Goal: Navigation & Orientation: Find specific page/section

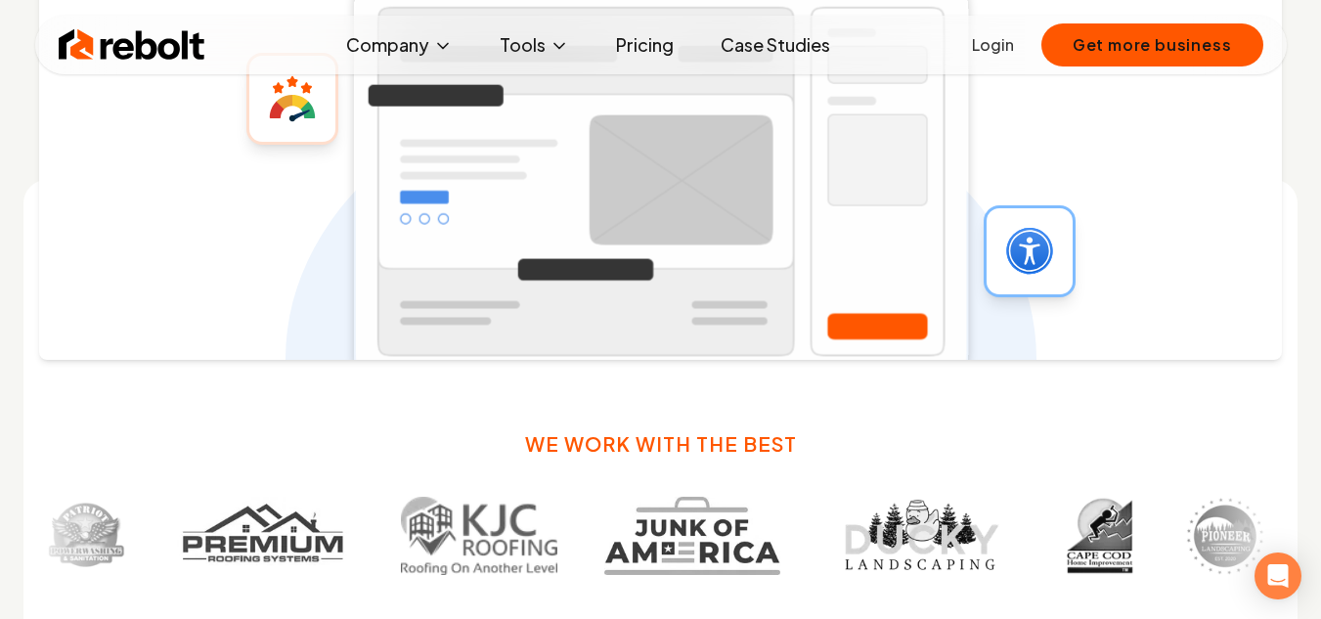
scroll to position [933, 0]
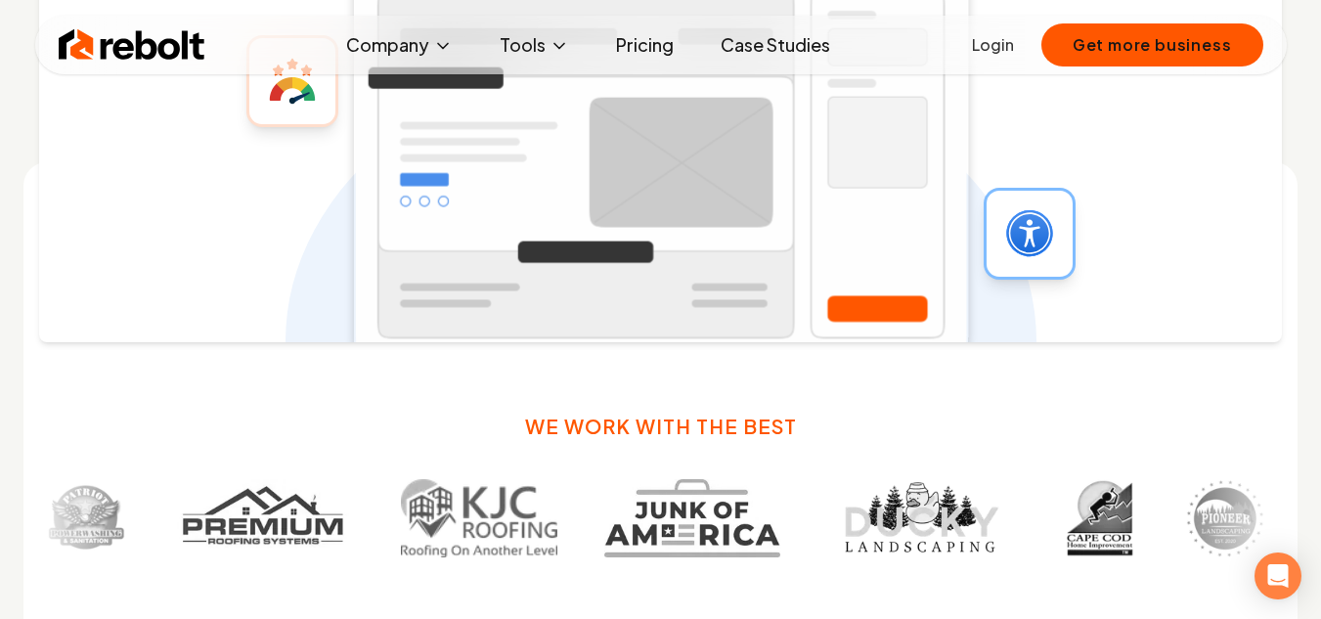
click at [1029, 220] on icon at bounding box center [1029, 232] width 21 height 27
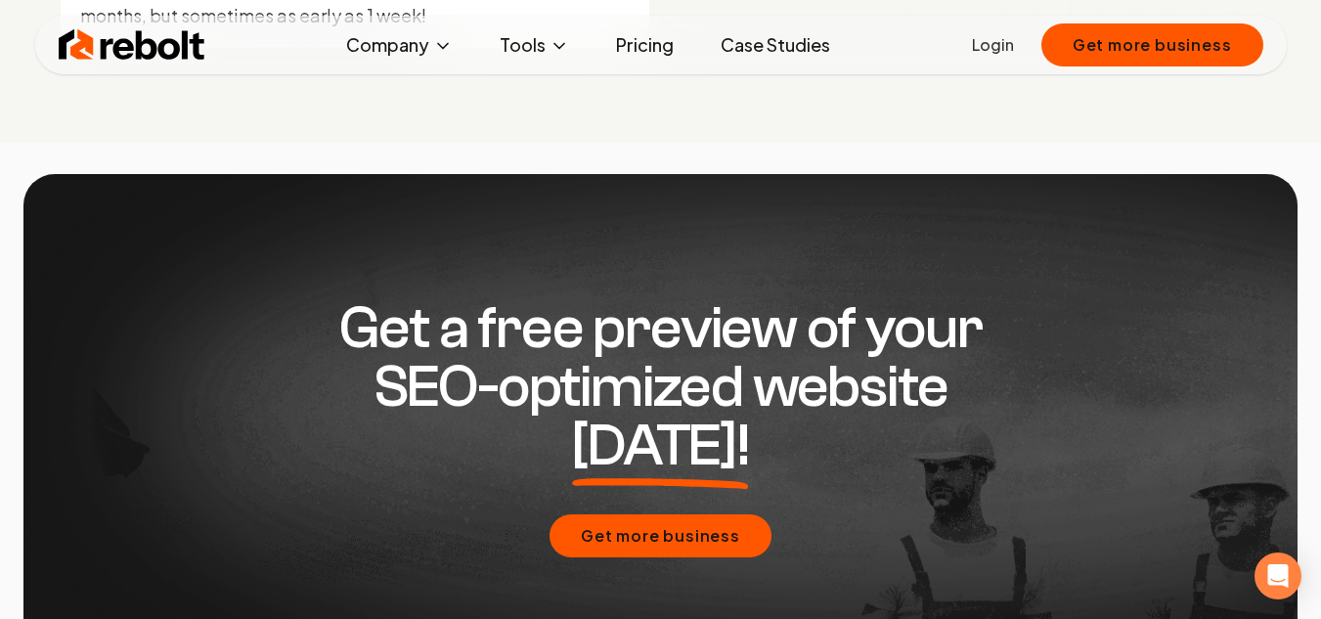
scroll to position [8679, 0]
drag, startPoint x: 696, startPoint y: 481, endPoint x: 968, endPoint y: 513, distance: 273.7
click at [968, 513] on div "Get a free preview of your SEO-optimized website [DATE]! Get more business" at bounding box center [660, 428] width 1149 height 509
click at [623, 515] on button "Get more business" at bounding box center [661, 536] width 222 height 43
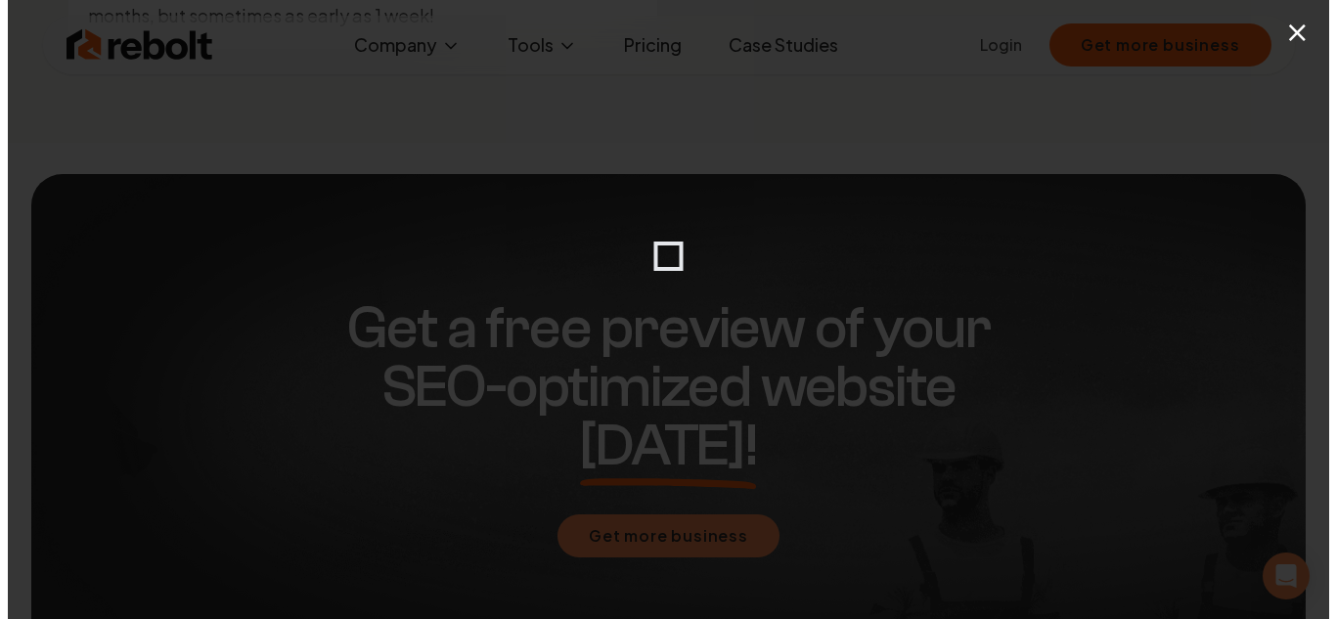
scroll to position [8701, 0]
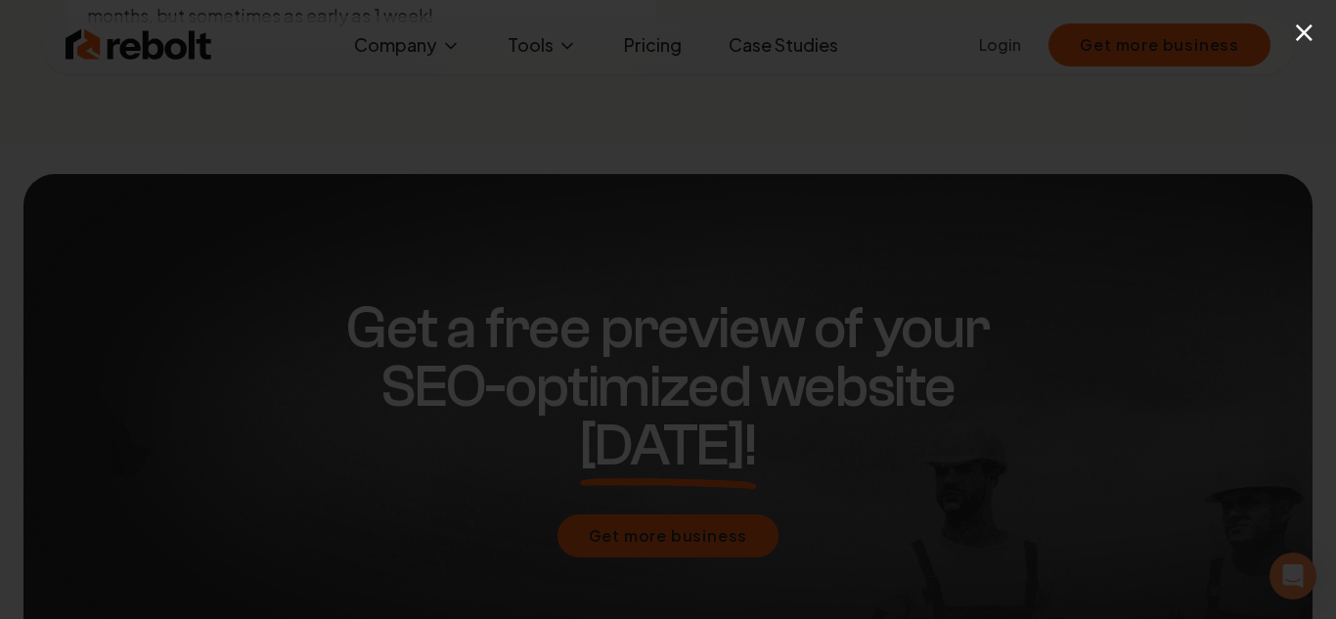
click at [1311, 31] on button "×" at bounding box center [1304, 32] width 24 height 44
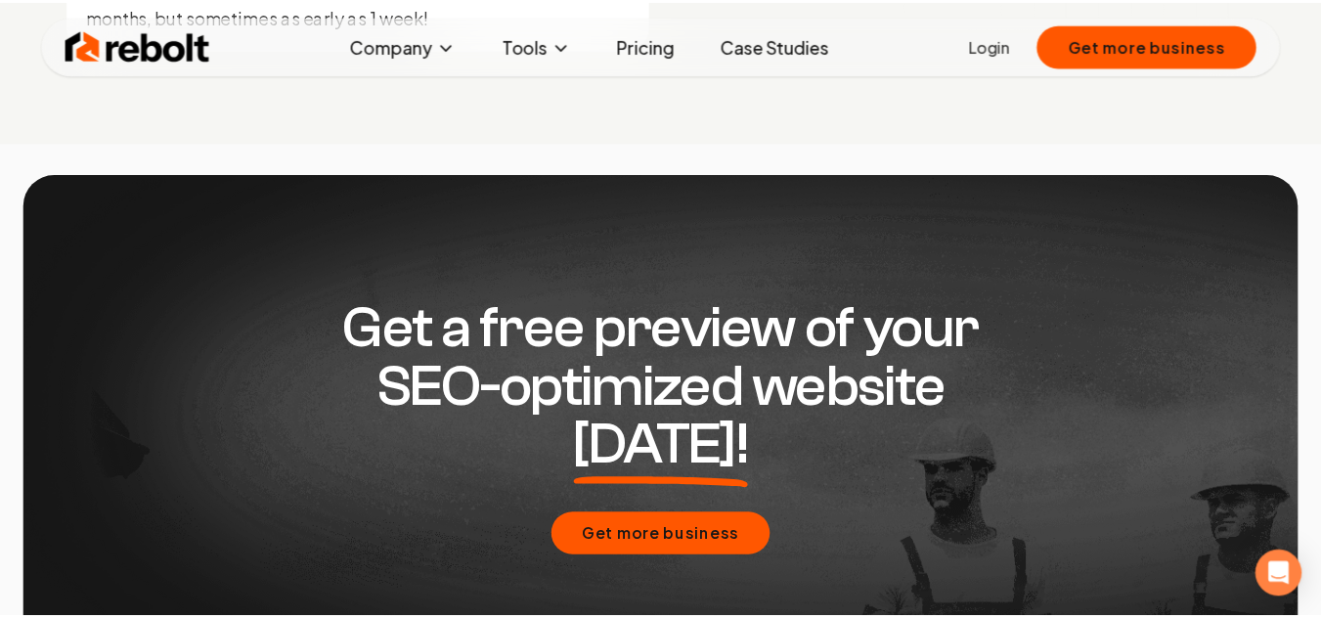
scroll to position [8679, 0]
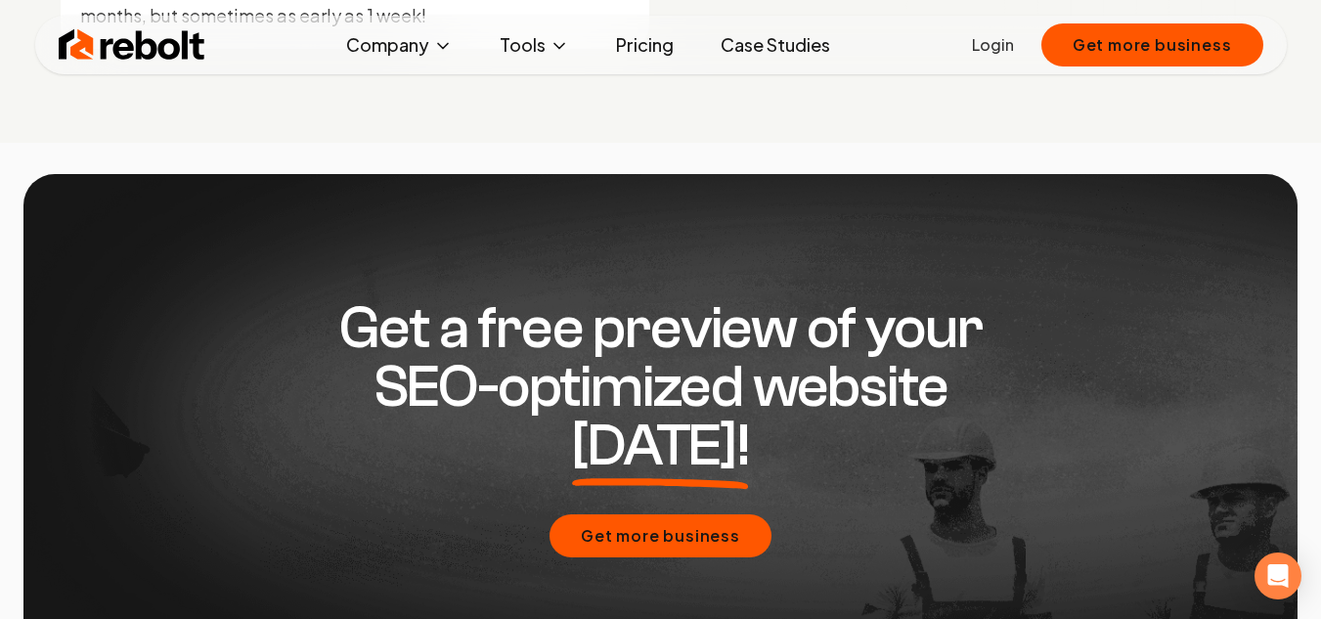
click at [647, 51] on link "Pricing" at bounding box center [645, 44] width 89 height 39
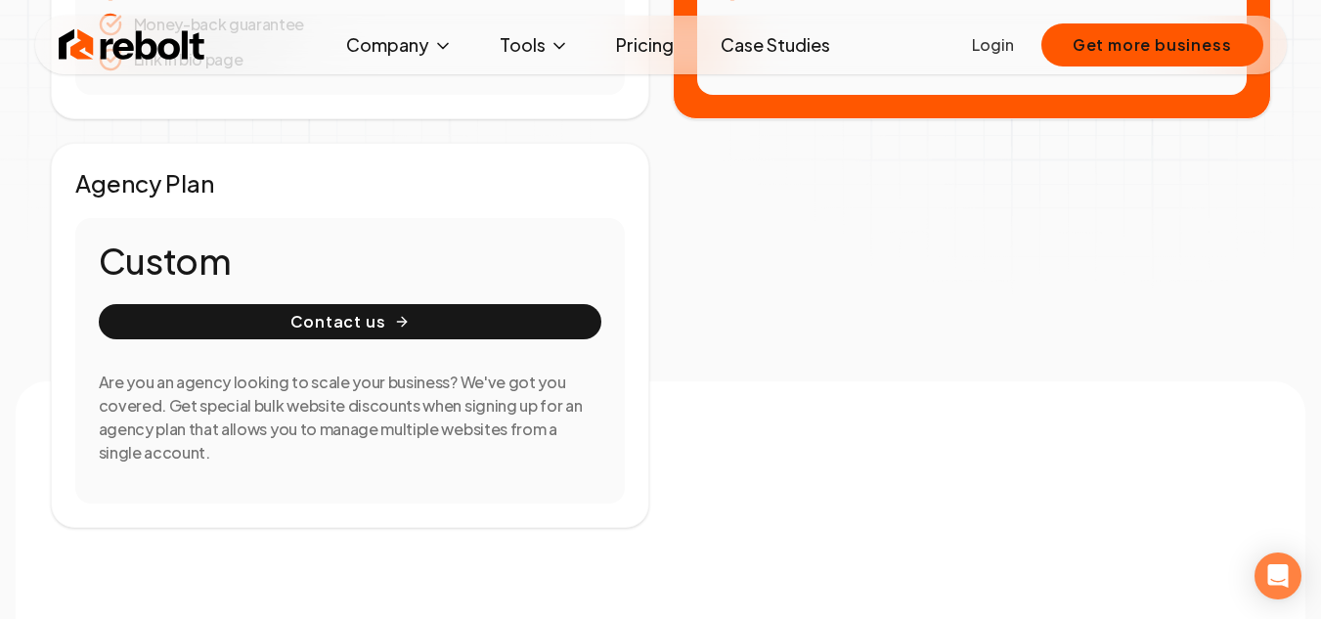
scroll to position [339, 0]
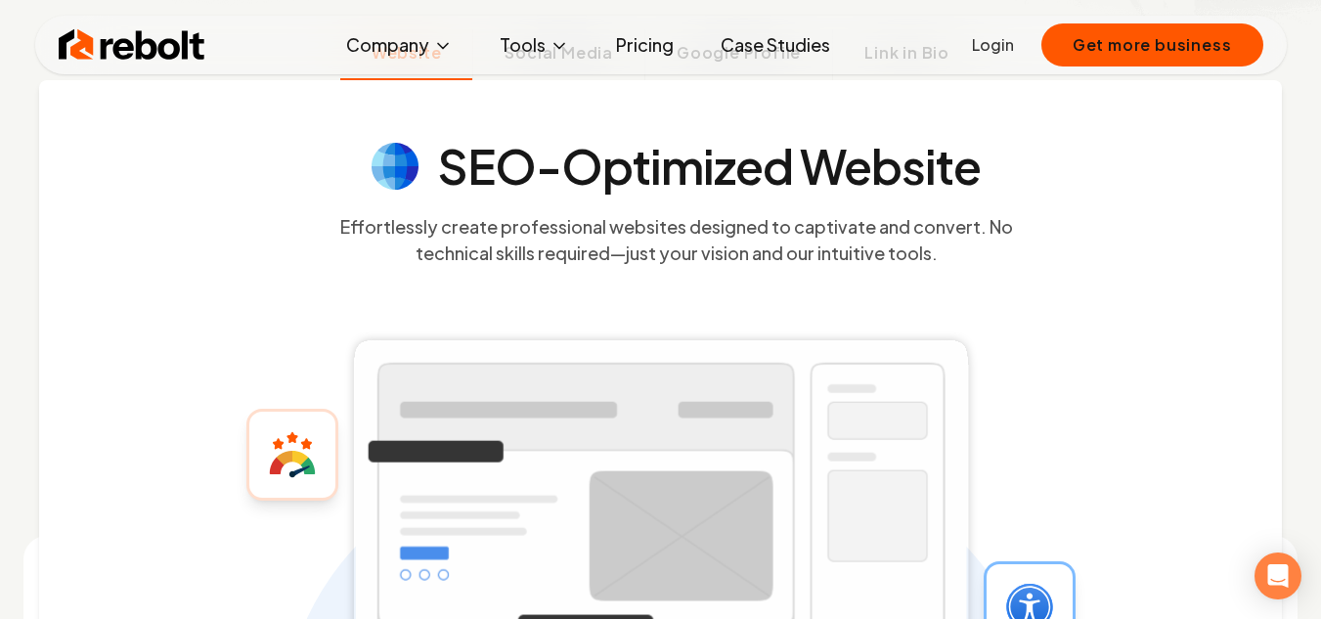
scroll to position [492, 0]
